Goal: Information Seeking & Learning: Learn about a topic

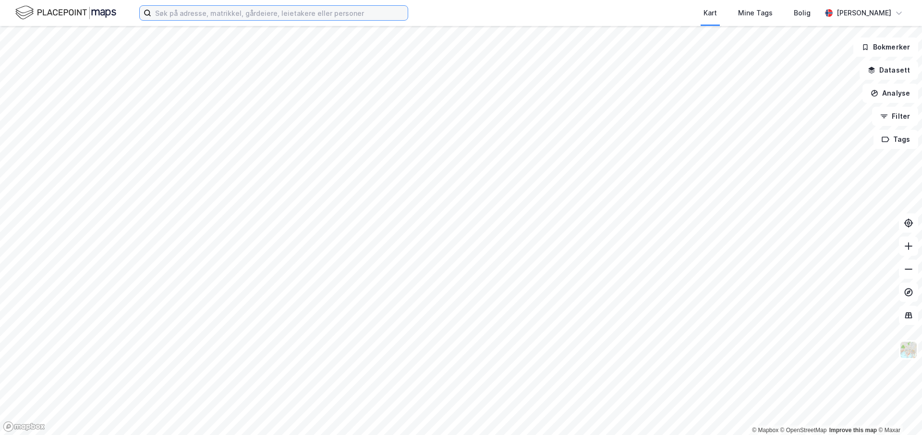
click at [276, 13] on input at bounding box center [279, 13] width 256 height 14
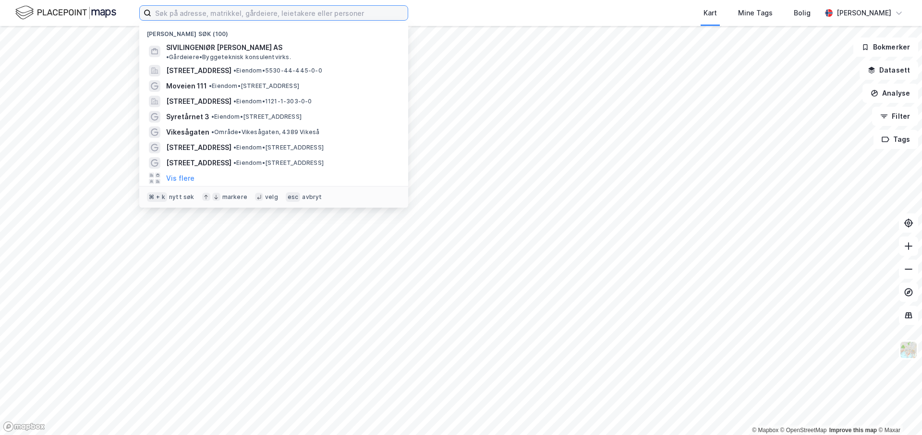
click at [252, 12] on input at bounding box center [279, 13] width 256 height 14
paste input "[STREET_ADDRESS]"
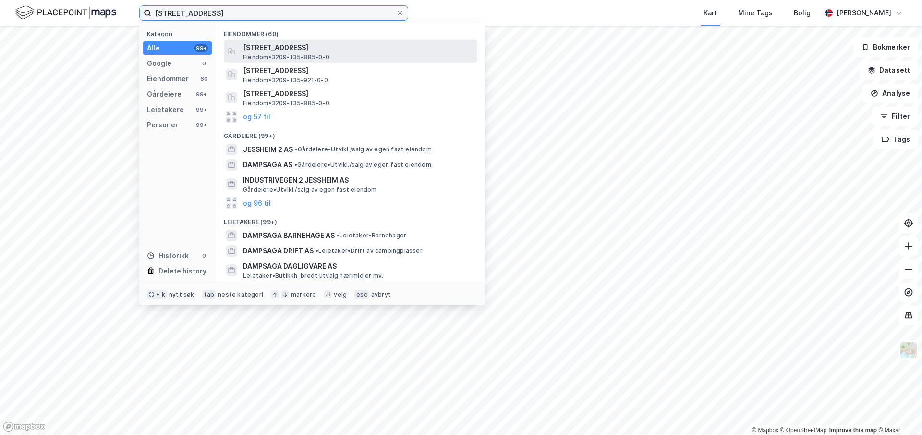
type input "[STREET_ADDRESS]"
click at [290, 46] on span "[STREET_ADDRESS]" at bounding box center [358, 48] width 231 height 12
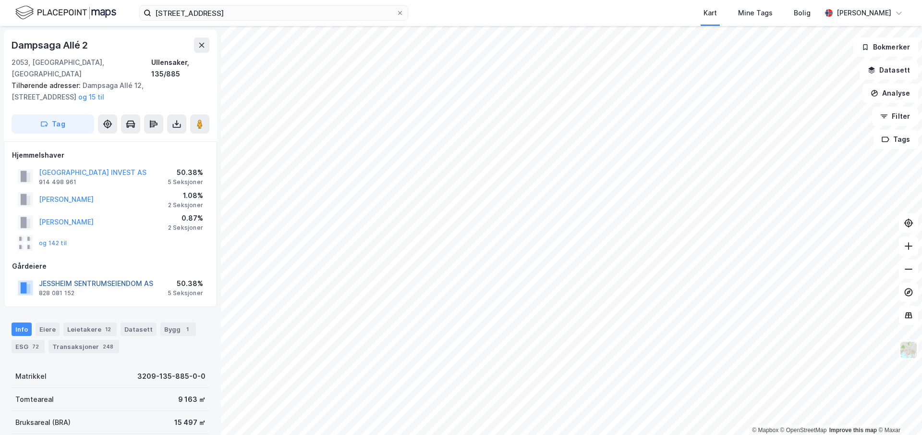
click at [0, 0] on button "JESSHEIM SENTRUMSEIENDOM AS" at bounding box center [0, 0] width 0 height 0
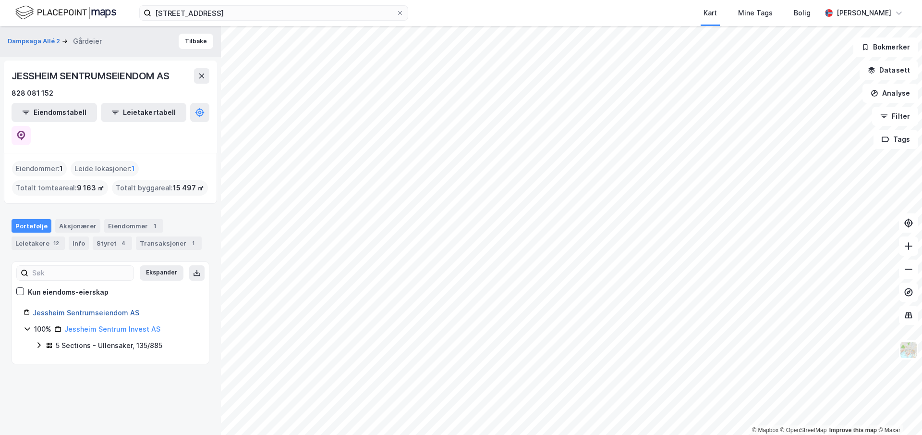
click at [112, 308] on link "Jessheim Sentrumseiendom AS" at bounding box center [86, 312] width 107 height 8
click at [26, 131] on icon at bounding box center [21, 136] width 10 height 10
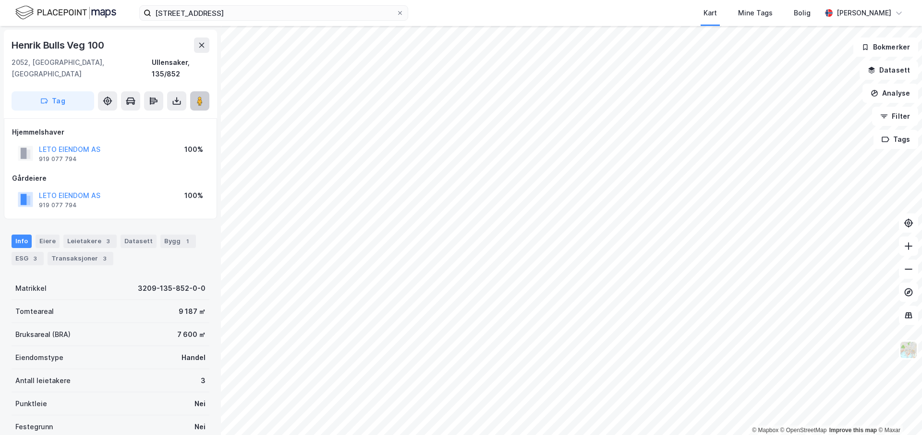
click at [199, 96] on image at bounding box center [200, 101] width 6 height 10
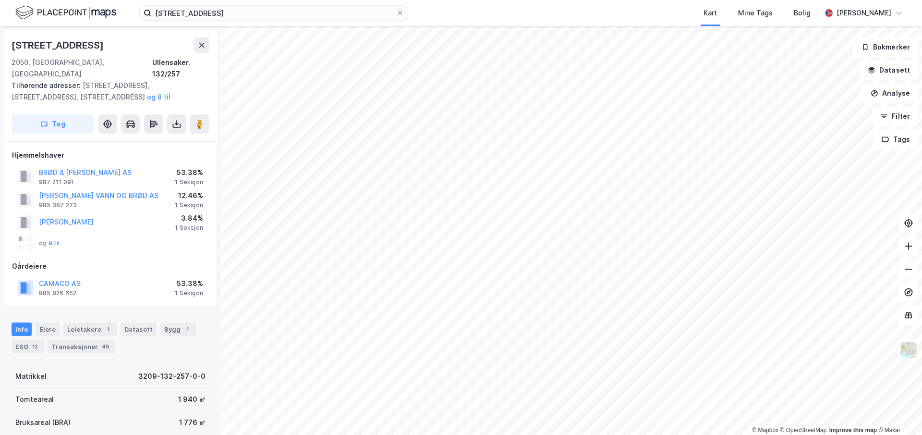
click at [585, 434] on html "[STREET_ADDRESS] Jessheim Kart Mine Tags Bolig [PERSON_NAME] © Mapbox © OpenStr…" at bounding box center [461, 217] width 922 height 435
